Goal: Transaction & Acquisition: Purchase product/service

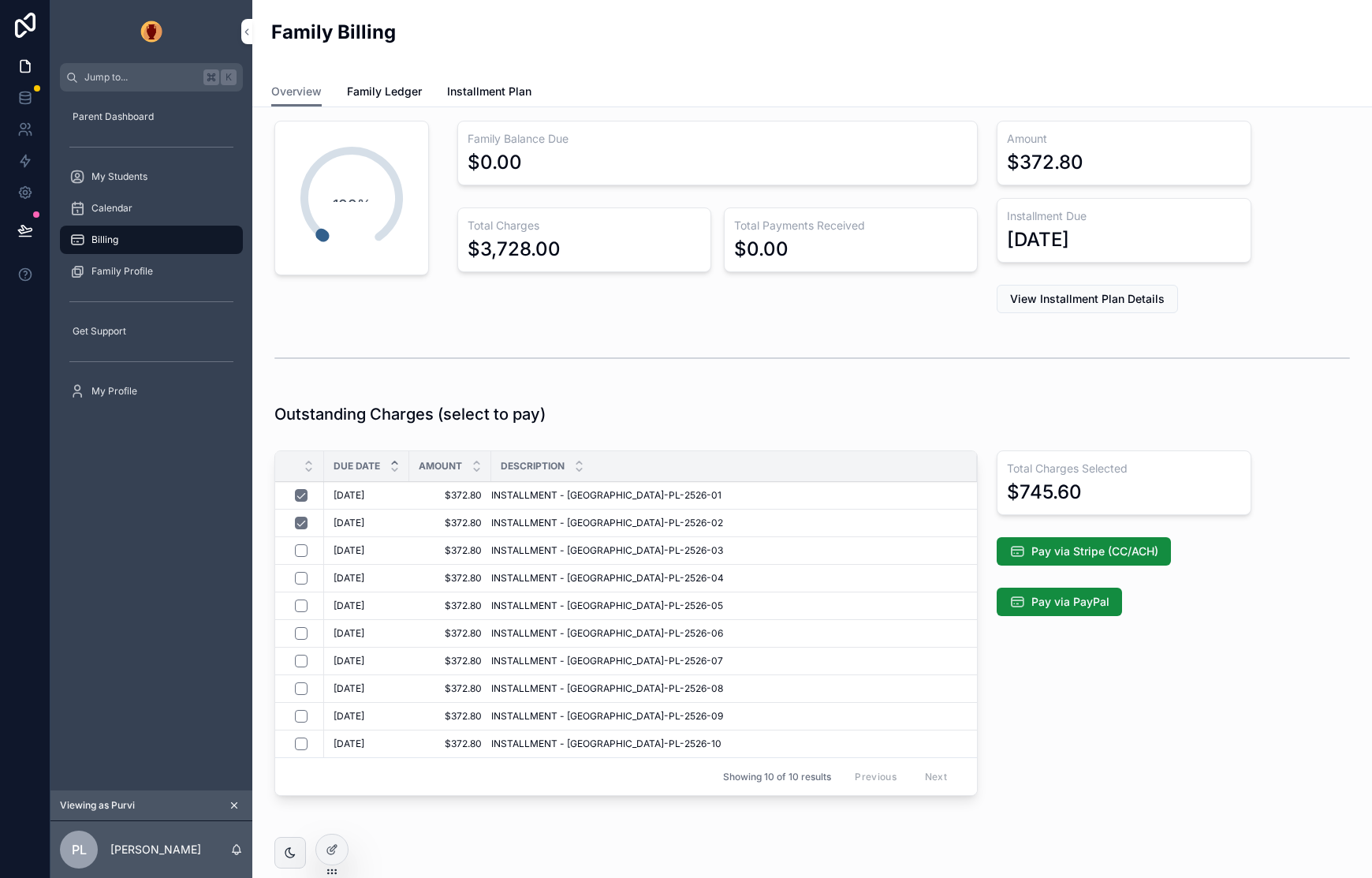
scroll to position [50, 0]
click at [1087, 553] on span "Pay via Stripe (CC/ACH)" at bounding box center [1094, 551] width 127 height 16
click at [1085, 548] on span "Pay via Stripe (CC/ACH)" at bounding box center [1094, 551] width 127 height 16
